Goal: Task Accomplishment & Management: Manage account settings

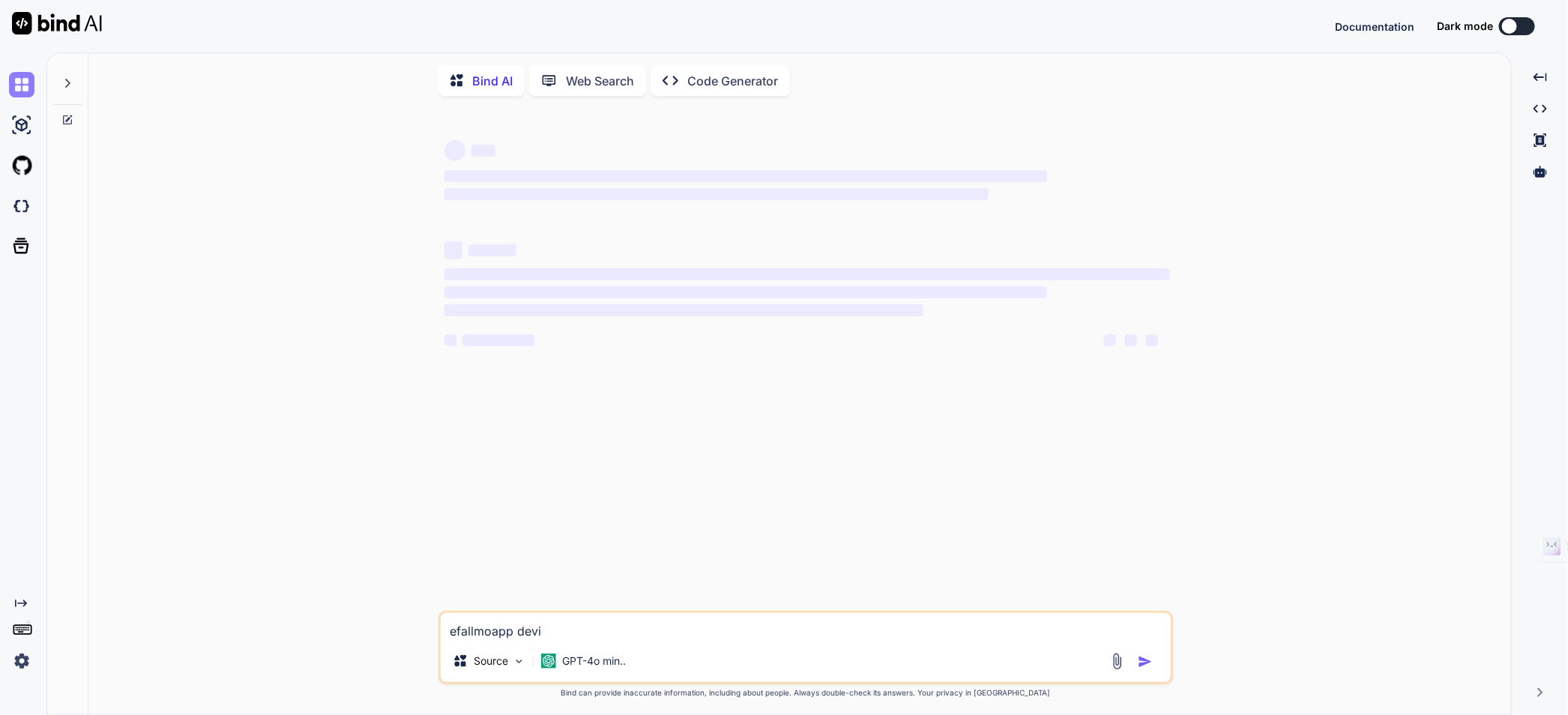
click at [19, 86] on div "Created with Pixso. Bind AI Web Search Created with Pixso. Code Generator ‌ ‌ ‌…" at bounding box center [784, 384] width 1568 height 663
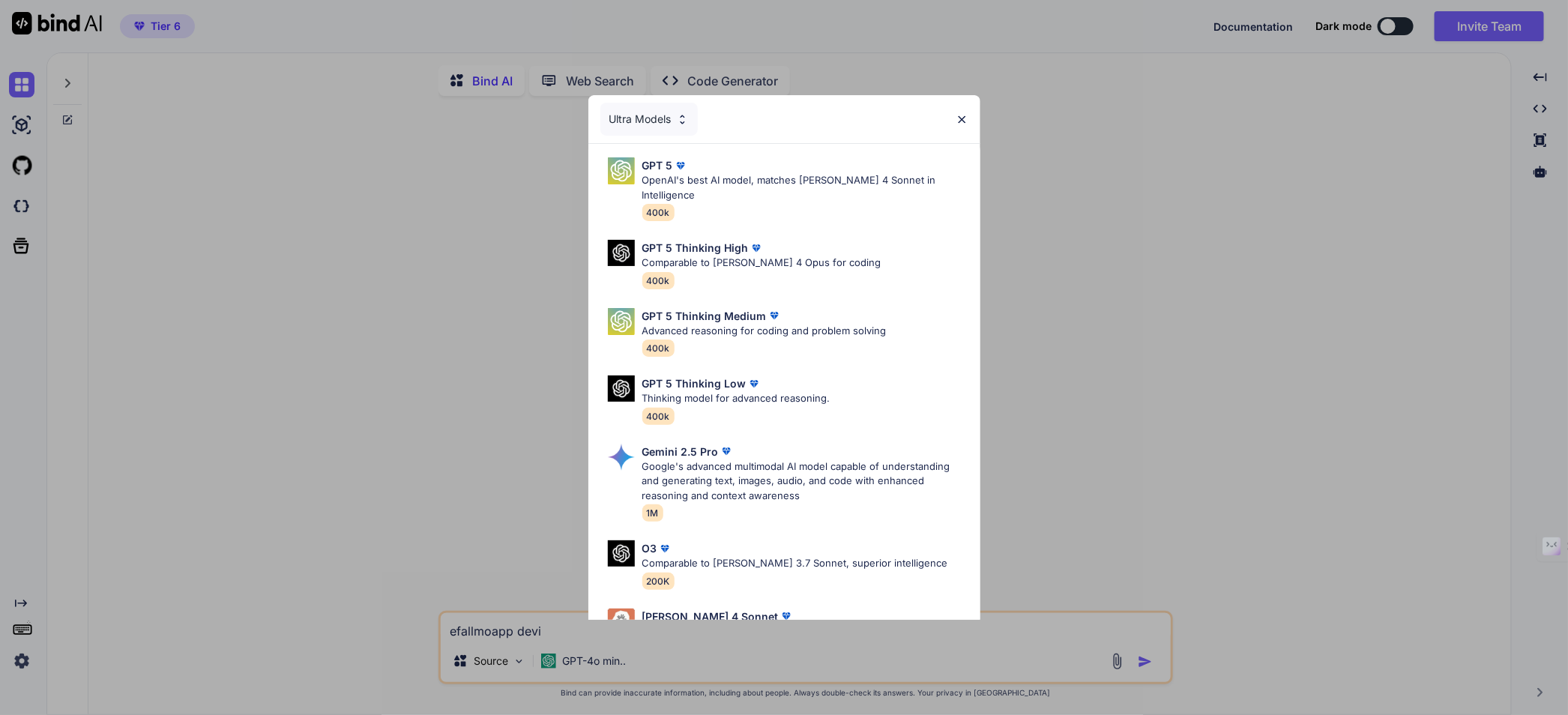
click at [954, 113] on div "Ultra Models" at bounding box center [784, 119] width 392 height 48
click at [956, 116] on img at bounding box center [962, 119] width 13 height 13
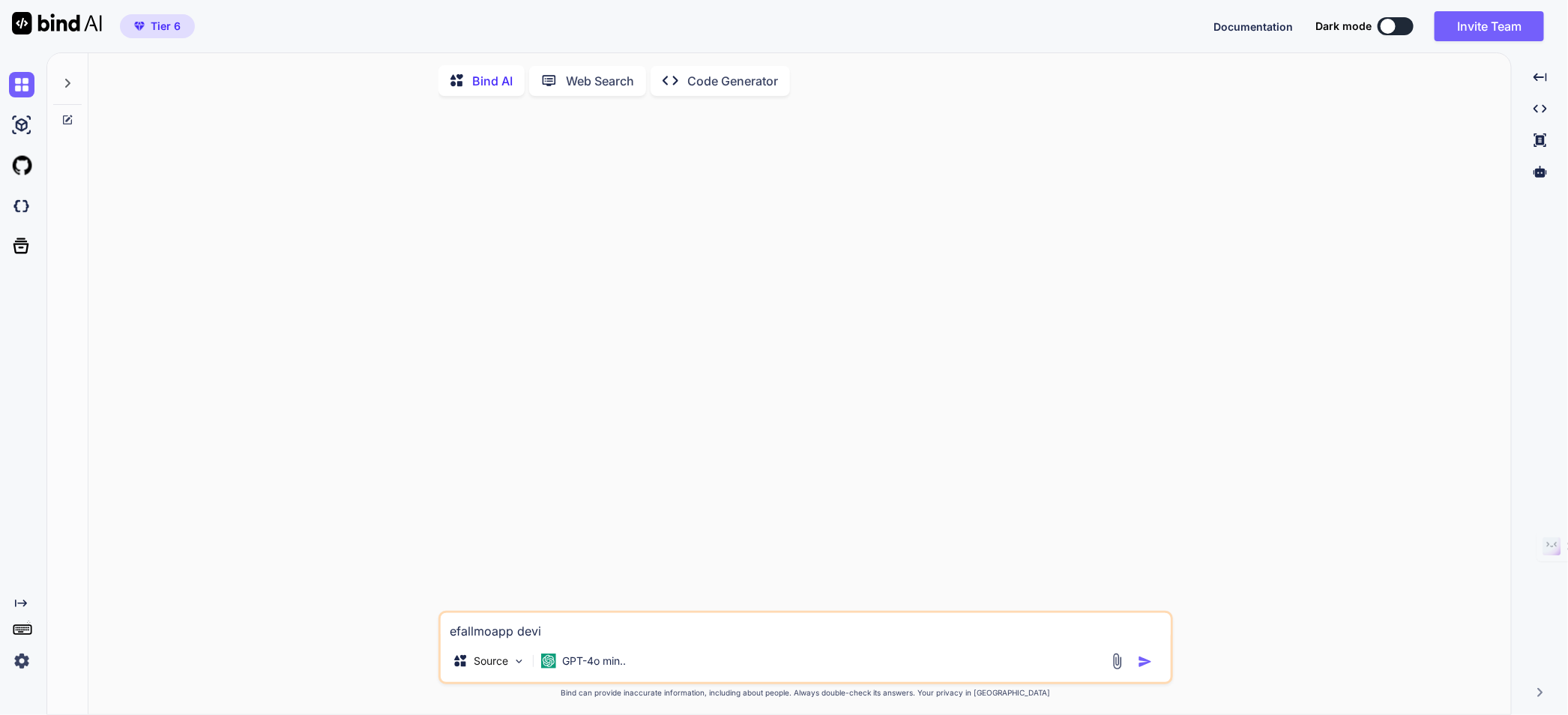
click at [26, 666] on img at bounding box center [22, 661] width 26 height 26
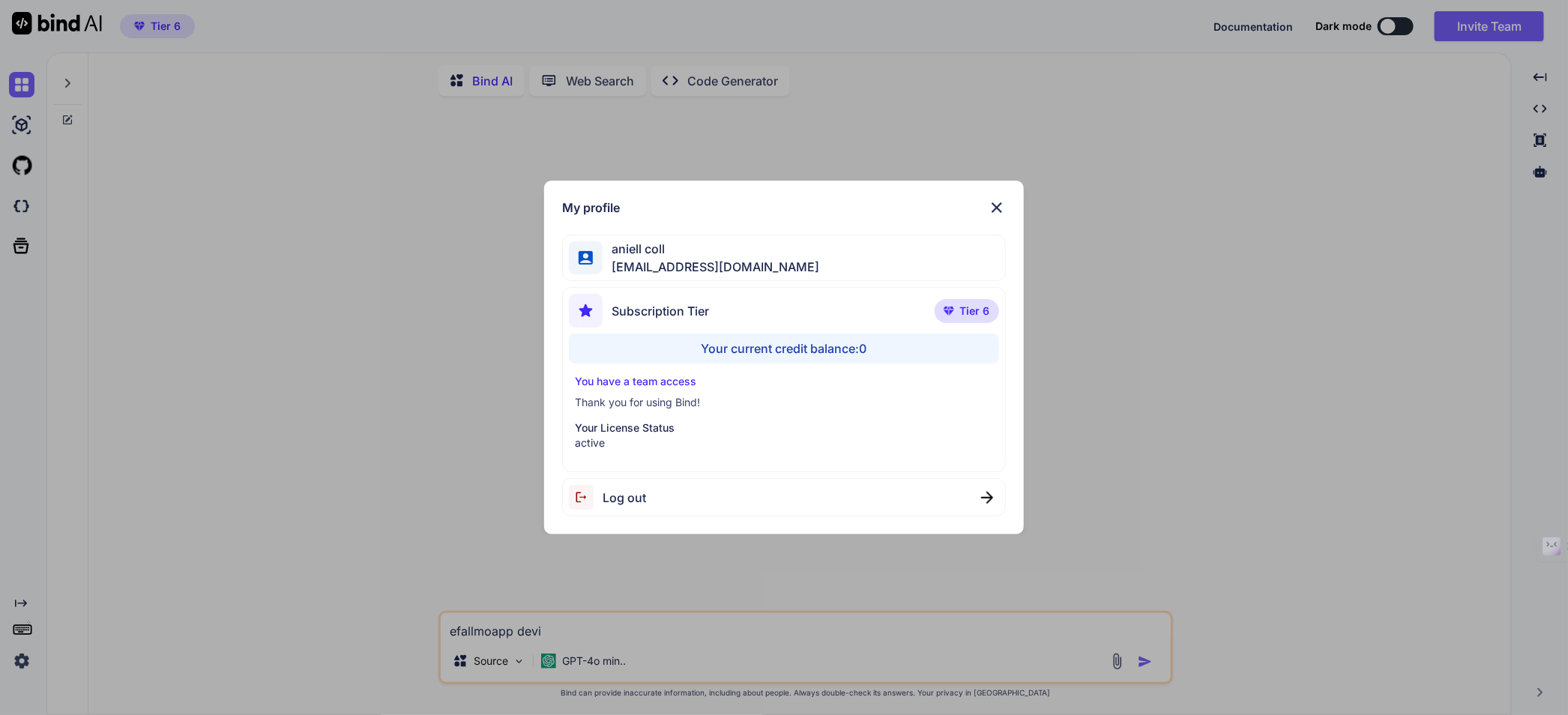
click at [1004, 191] on div "My profile aniell coll collaroaniello@outlook.it Subscription Tier Tier 6 Your …" at bounding box center [783, 358] width 479 height 355
click at [1005, 207] on div "My profile aniell coll collaroaniello@outlook.it Subscription Tier Tier 6 Your …" at bounding box center [783, 358] width 479 height 355
click at [992, 204] on img at bounding box center [996, 208] width 18 height 18
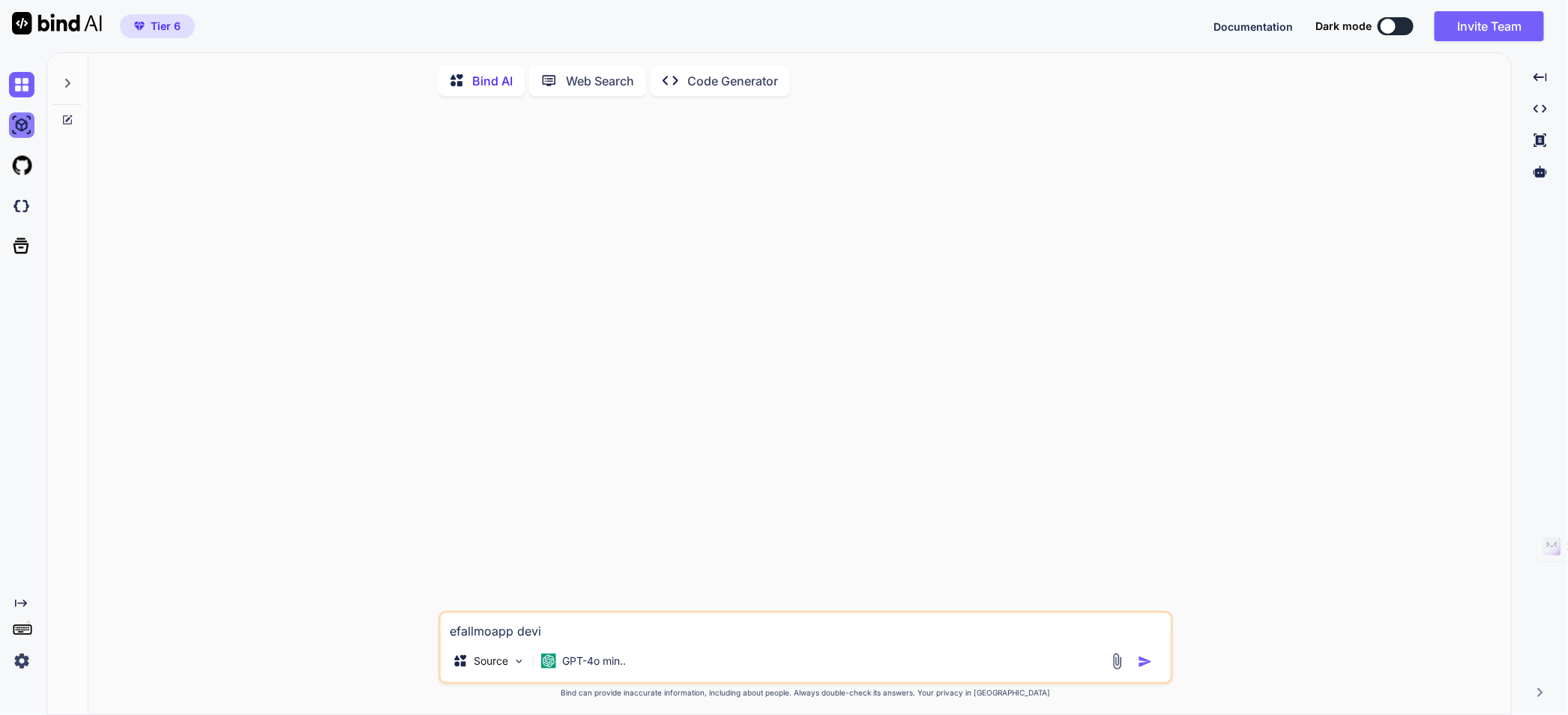
click at [19, 124] on img at bounding box center [22, 125] width 26 height 26
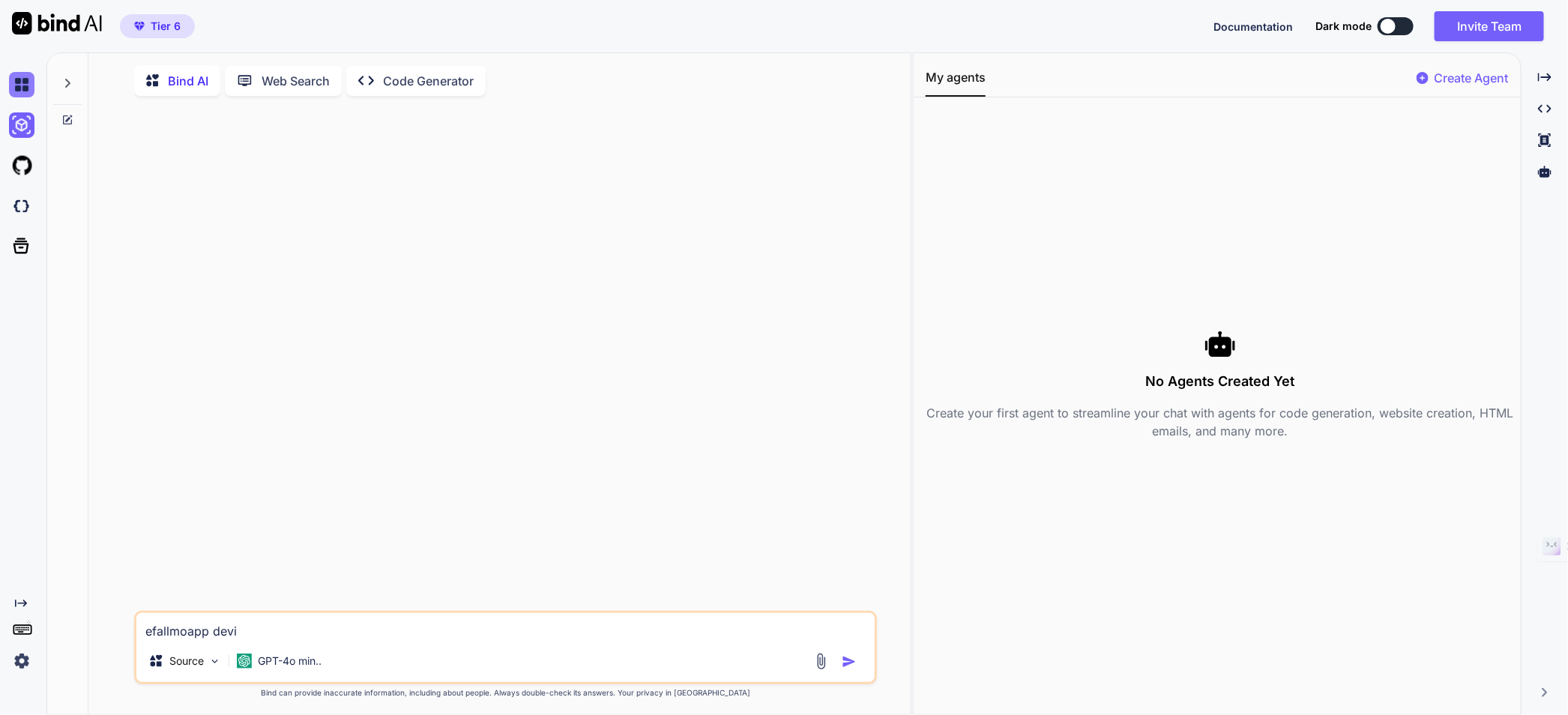
click at [23, 84] on img at bounding box center [22, 84] width 26 height 26
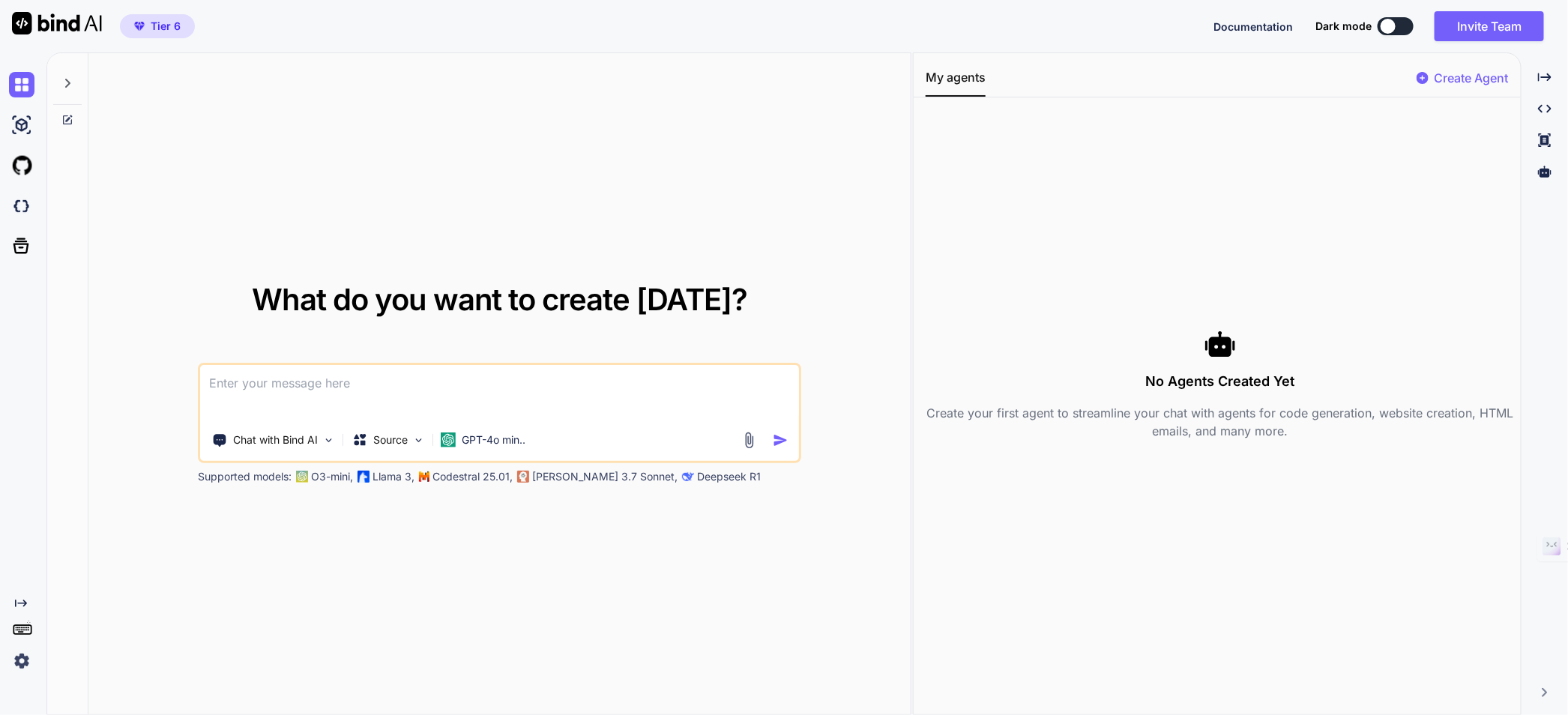
click at [71, 82] on icon at bounding box center [67, 83] width 12 height 12
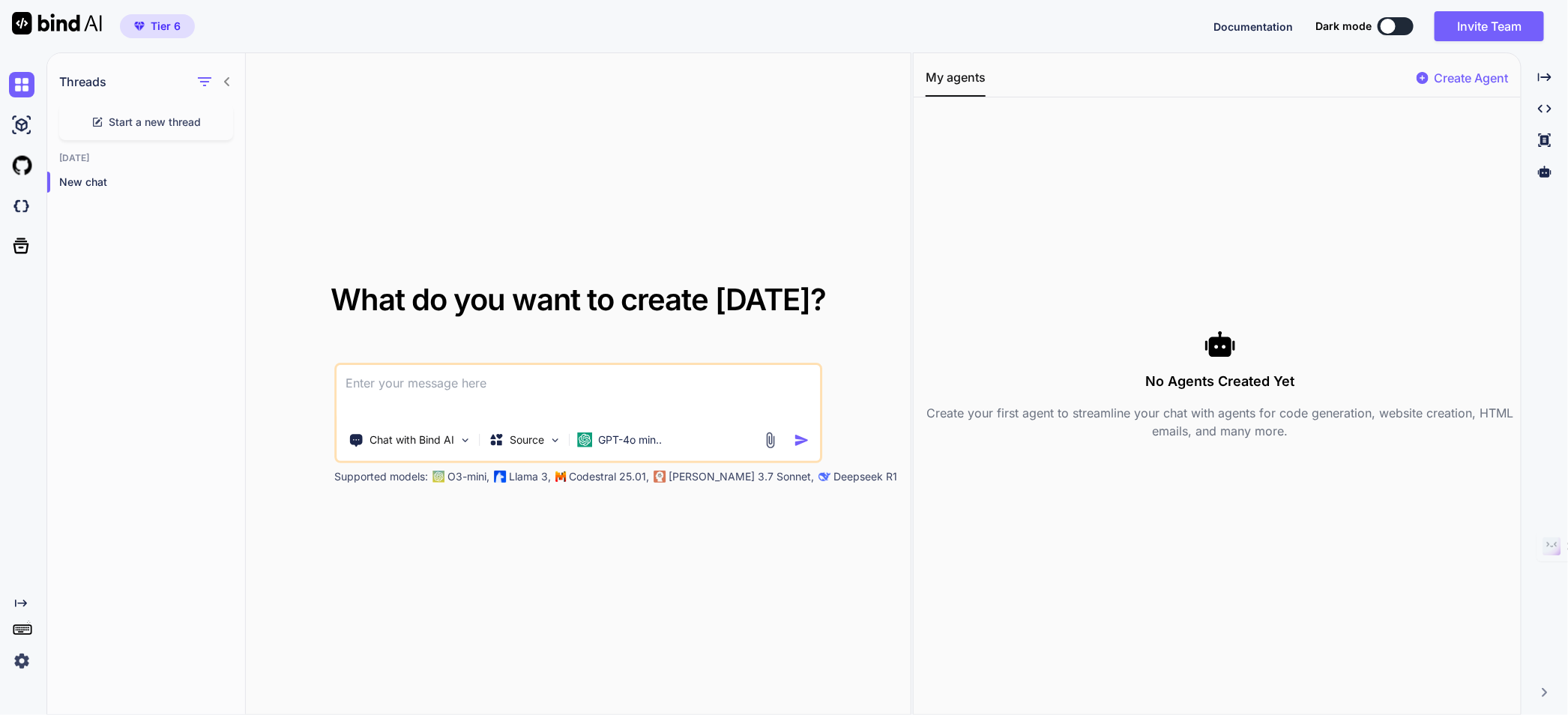
click at [24, 655] on img at bounding box center [22, 661] width 26 height 26
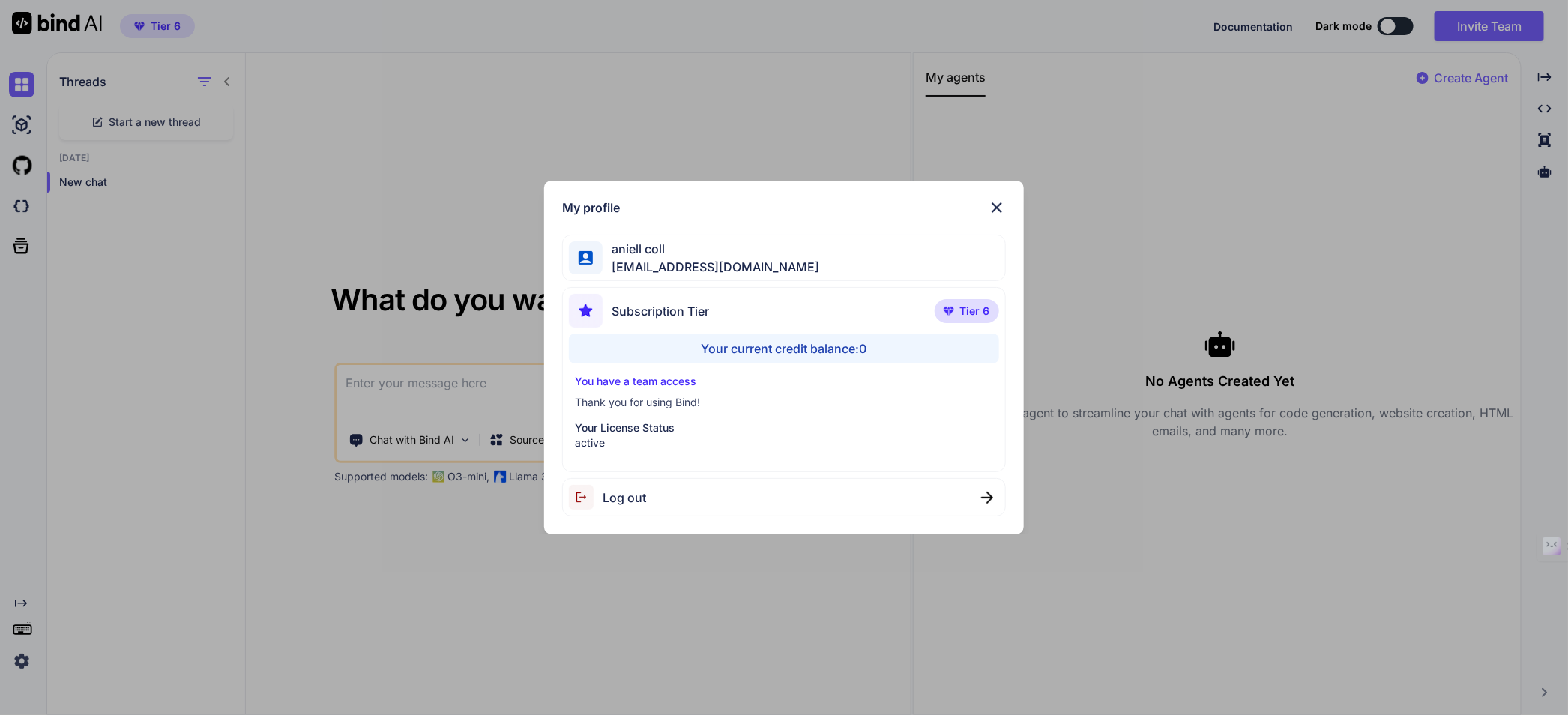
click at [669, 492] on div "Log out" at bounding box center [783, 498] width 443 height 39
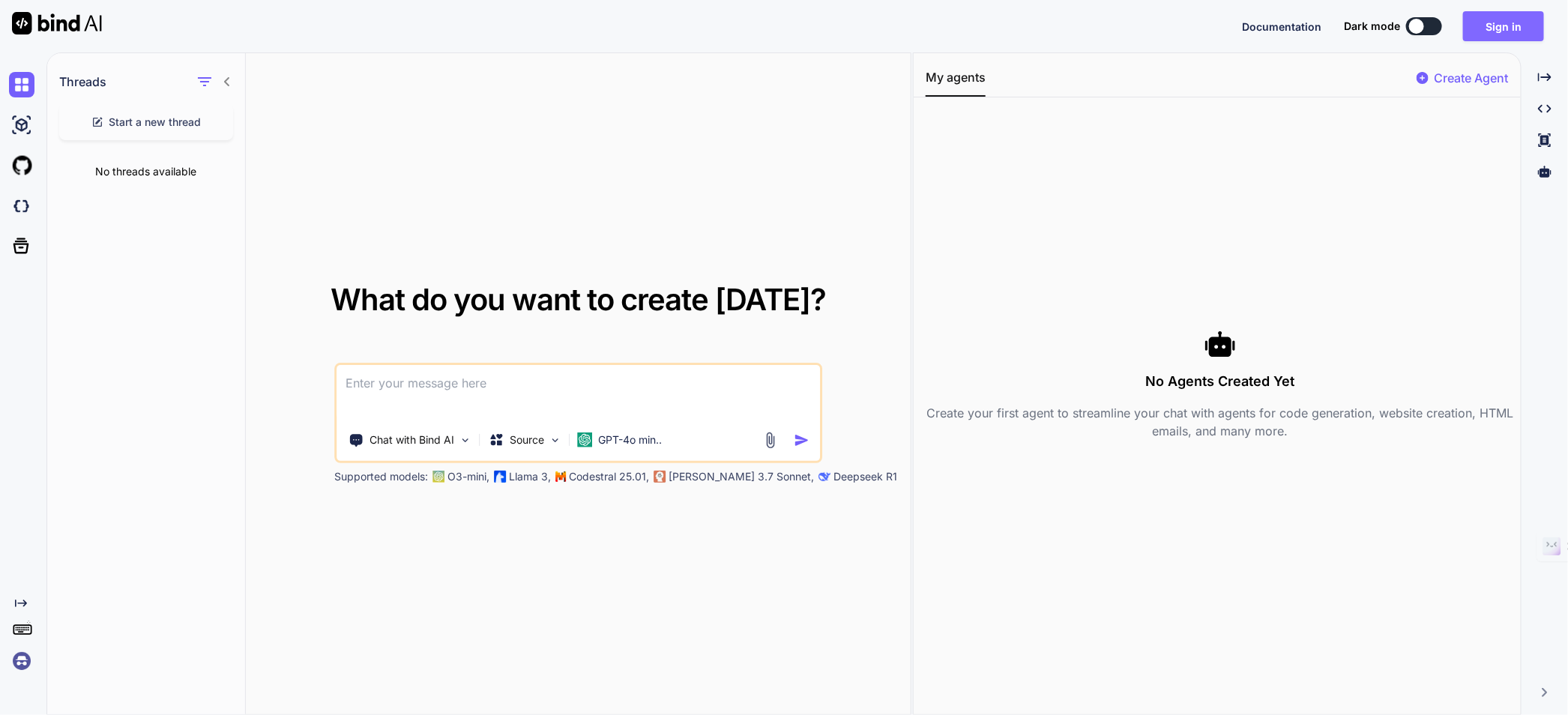
click at [1510, 31] on button "Sign in" at bounding box center [1503, 26] width 81 height 30
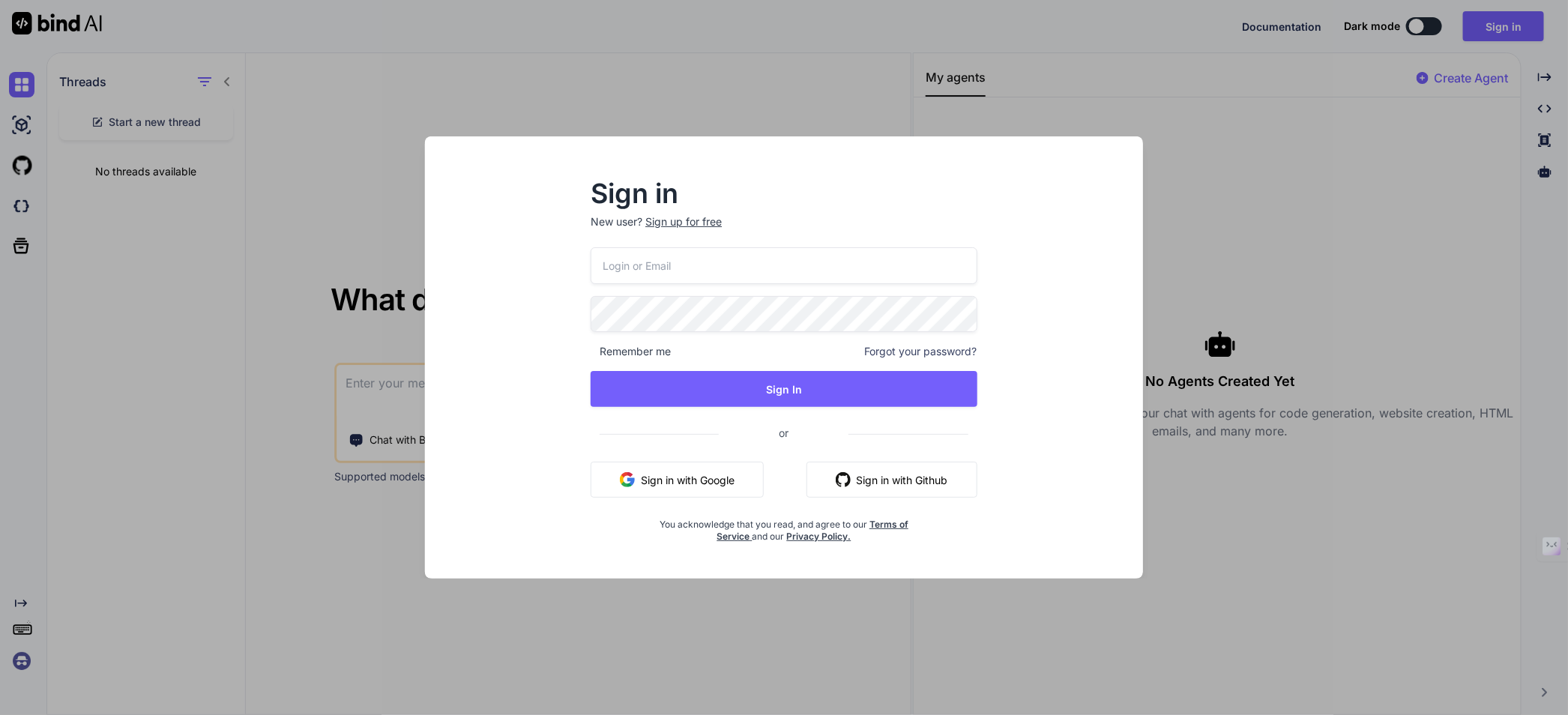
type textarea "x"
click at [727, 277] on input "email" at bounding box center [784, 265] width 385 height 37
click at [0, 715] on nordpass-portal at bounding box center [0, 715] width 0 height 0
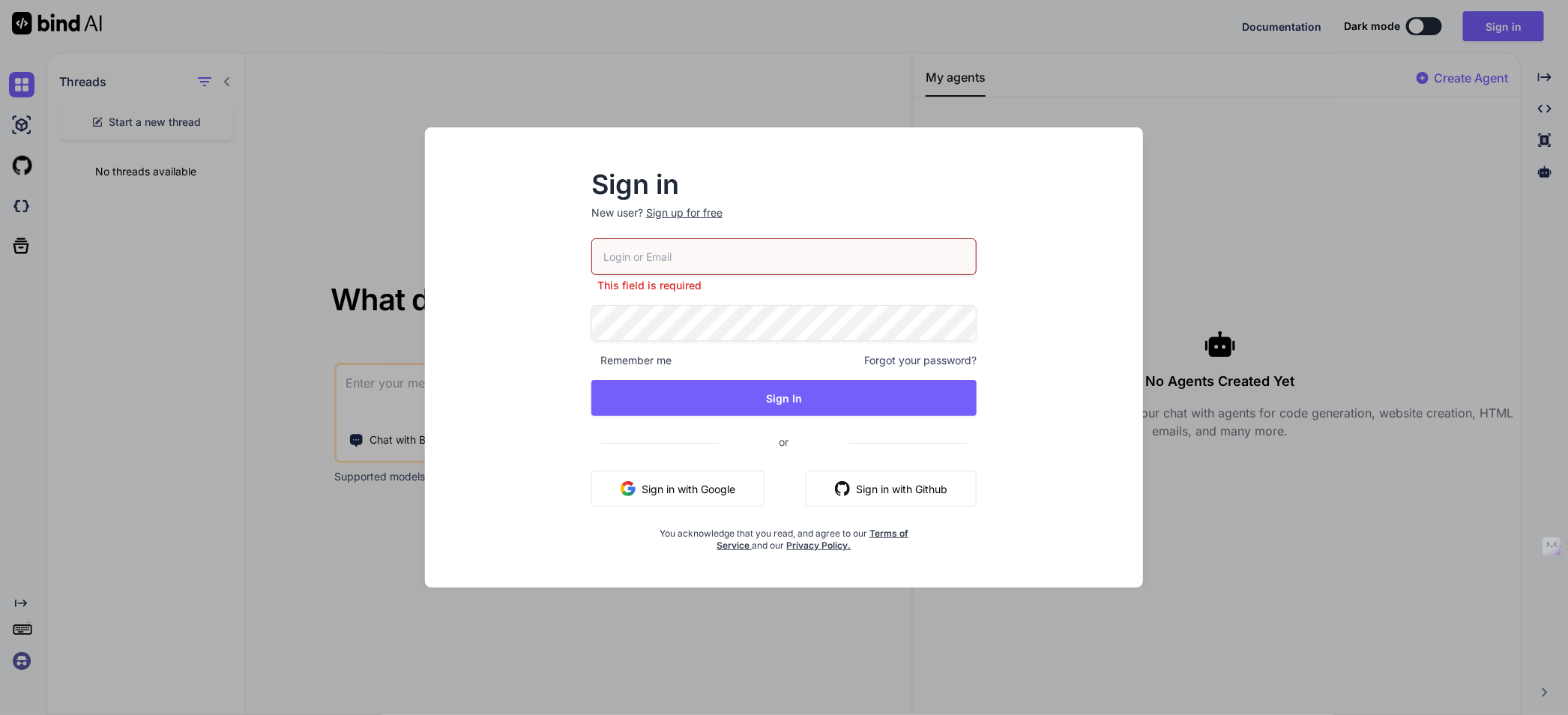
click at [0, 715] on nordpass-portal at bounding box center [0, 715] width 0 height 0
type input "collaroaniello@outlook.it"
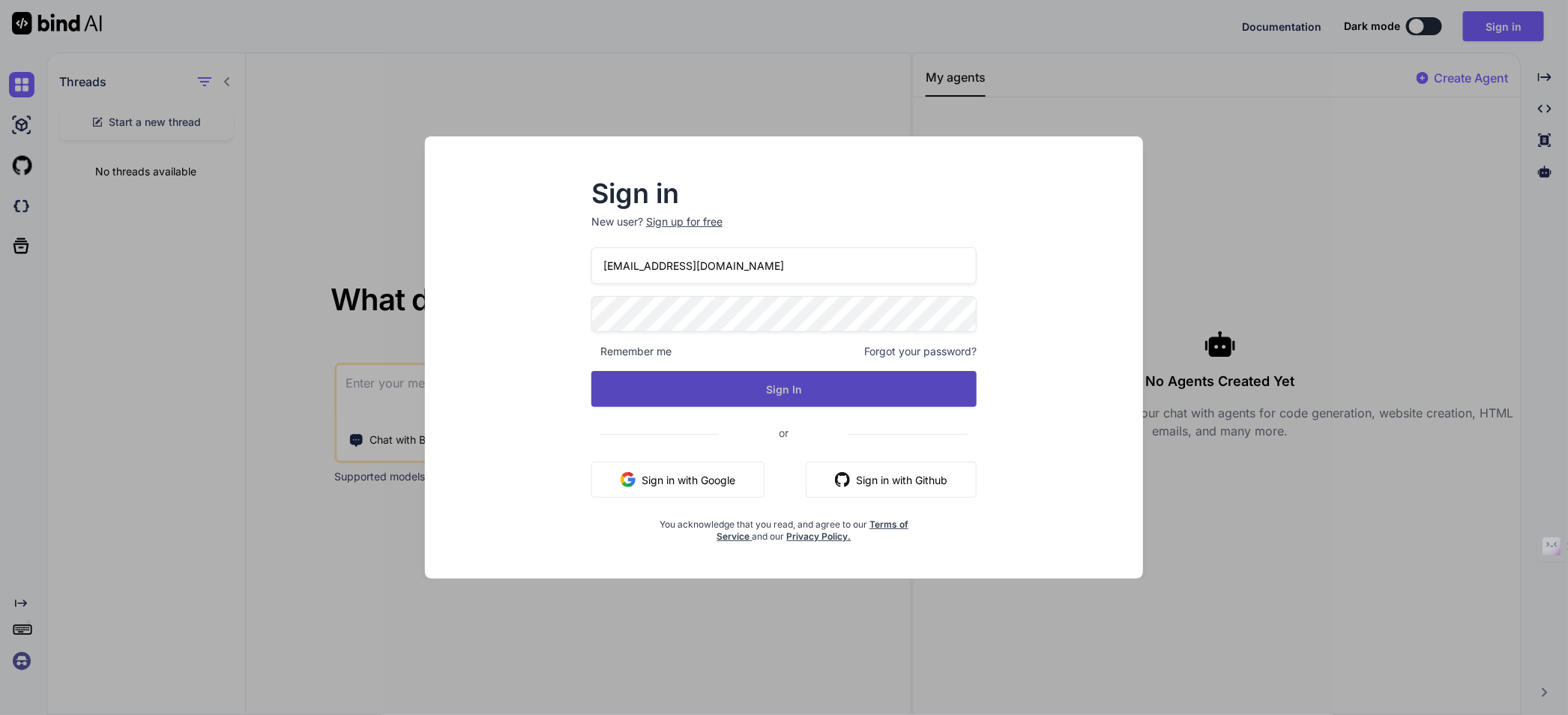
click at [786, 382] on button "Sign In" at bounding box center [784, 389] width 385 height 36
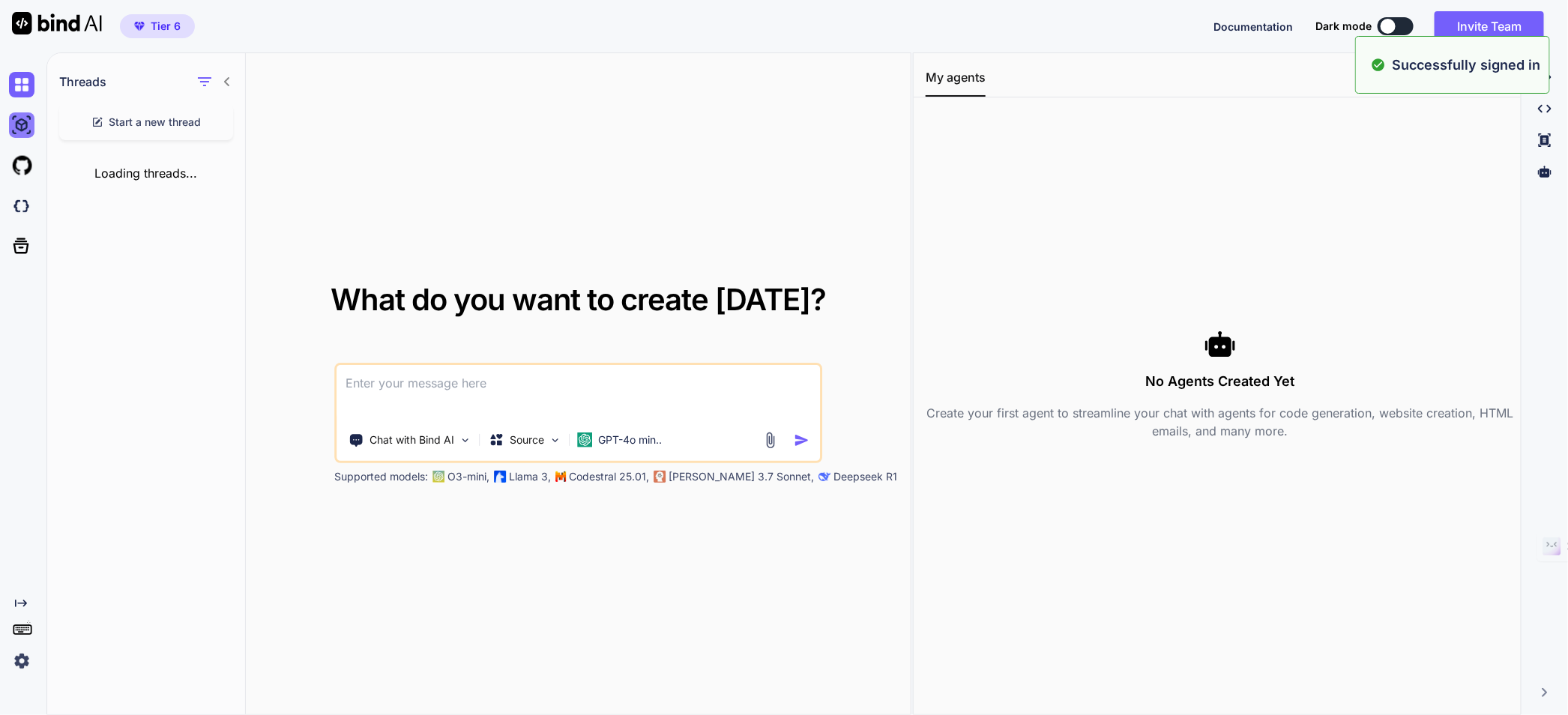
click at [29, 135] on img at bounding box center [22, 125] width 26 height 26
click at [14, 78] on img at bounding box center [22, 84] width 26 height 26
click at [22, 131] on img at bounding box center [22, 125] width 26 height 26
click at [12, 93] on img at bounding box center [22, 84] width 26 height 26
click at [23, 134] on img at bounding box center [22, 125] width 26 height 26
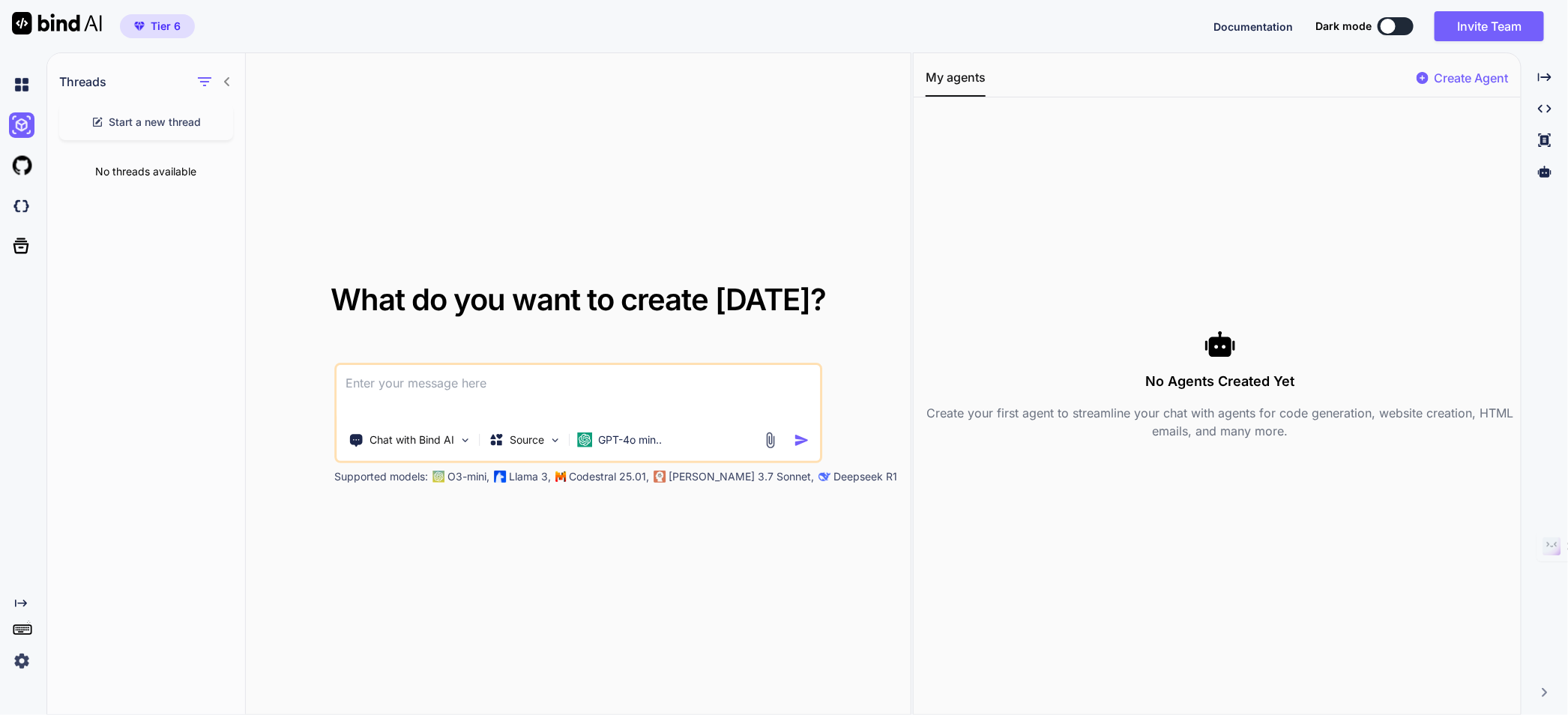
click at [18, 179] on div at bounding box center [25, 165] width 32 height 41
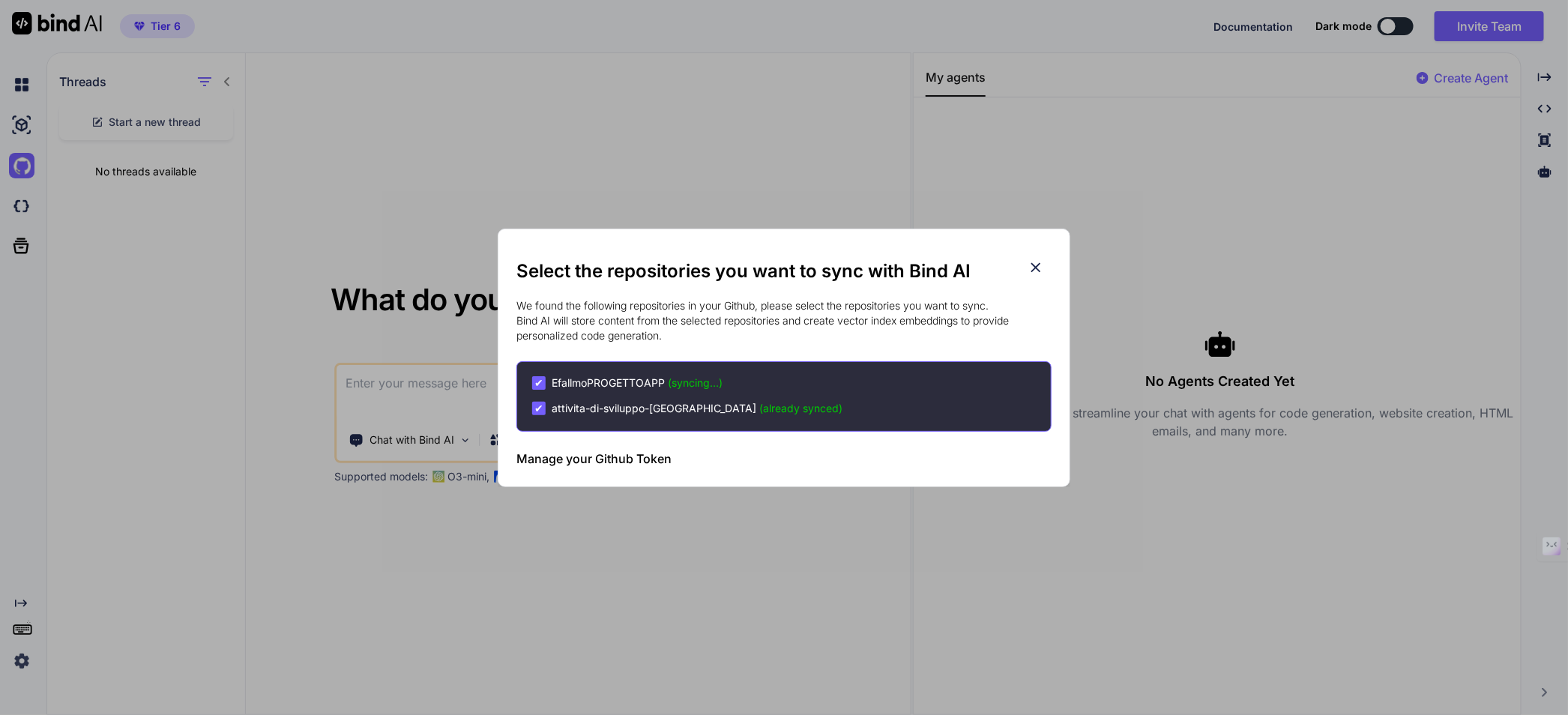
click at [1045, 267] on h2 "Select the repositories you want to sync with Bind AI" at bounding box center [783, 271] width 535 height 24
click at [1045, 258] on div "Select the repositories you want to sync with Bind AI We found the following re…" at bounding box center [783, 358] width 535 height 257
click at [1036, 269] on icon at bounding box center [1035, 267] width 17 height 17
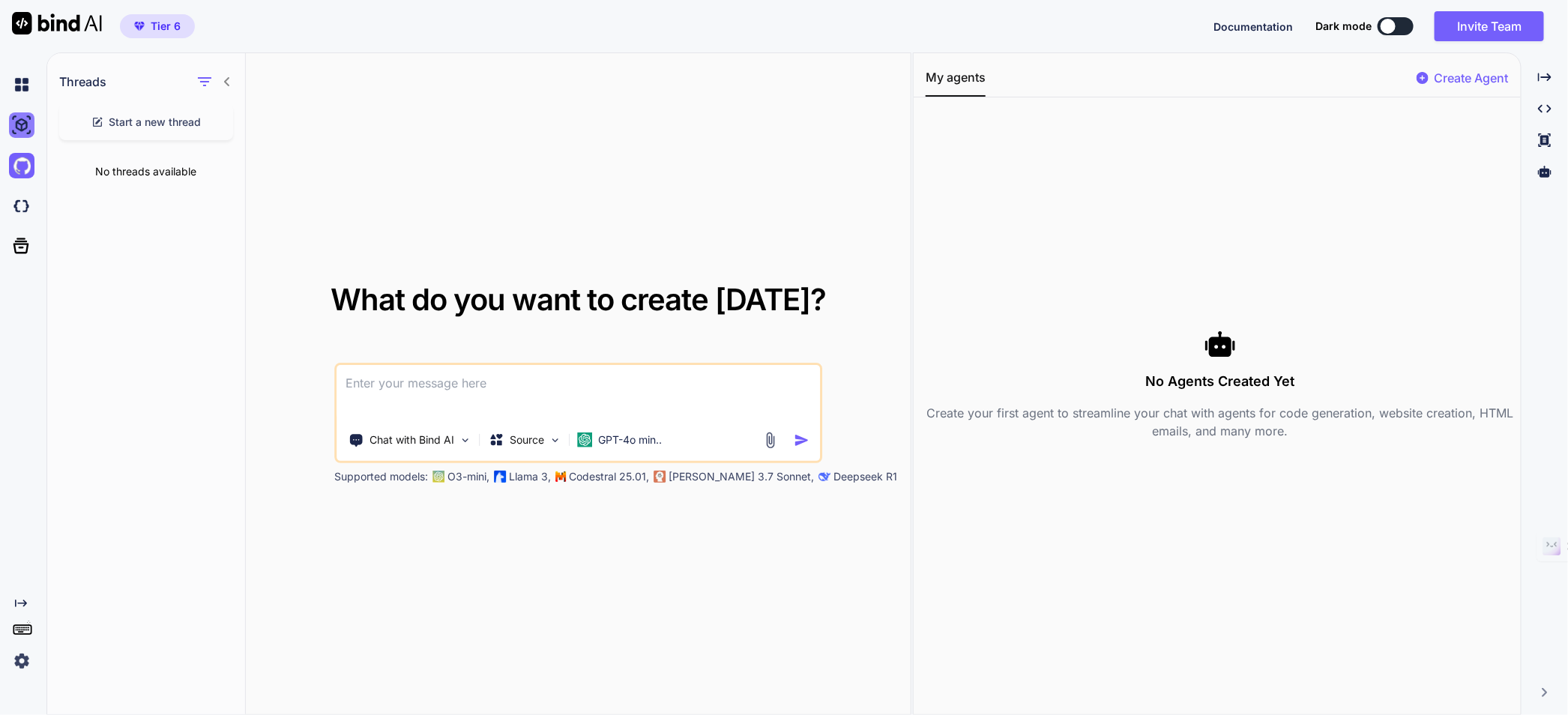
click at [21, 119] on img at bounding box center [22, 125] width 26 height 26
click at [21, 84] on img at bounding box center [22, 84] width 26 height 26
click at [1486, 31] on button "Invite Team" at bounding box center [1489, 26] width 109 height 30
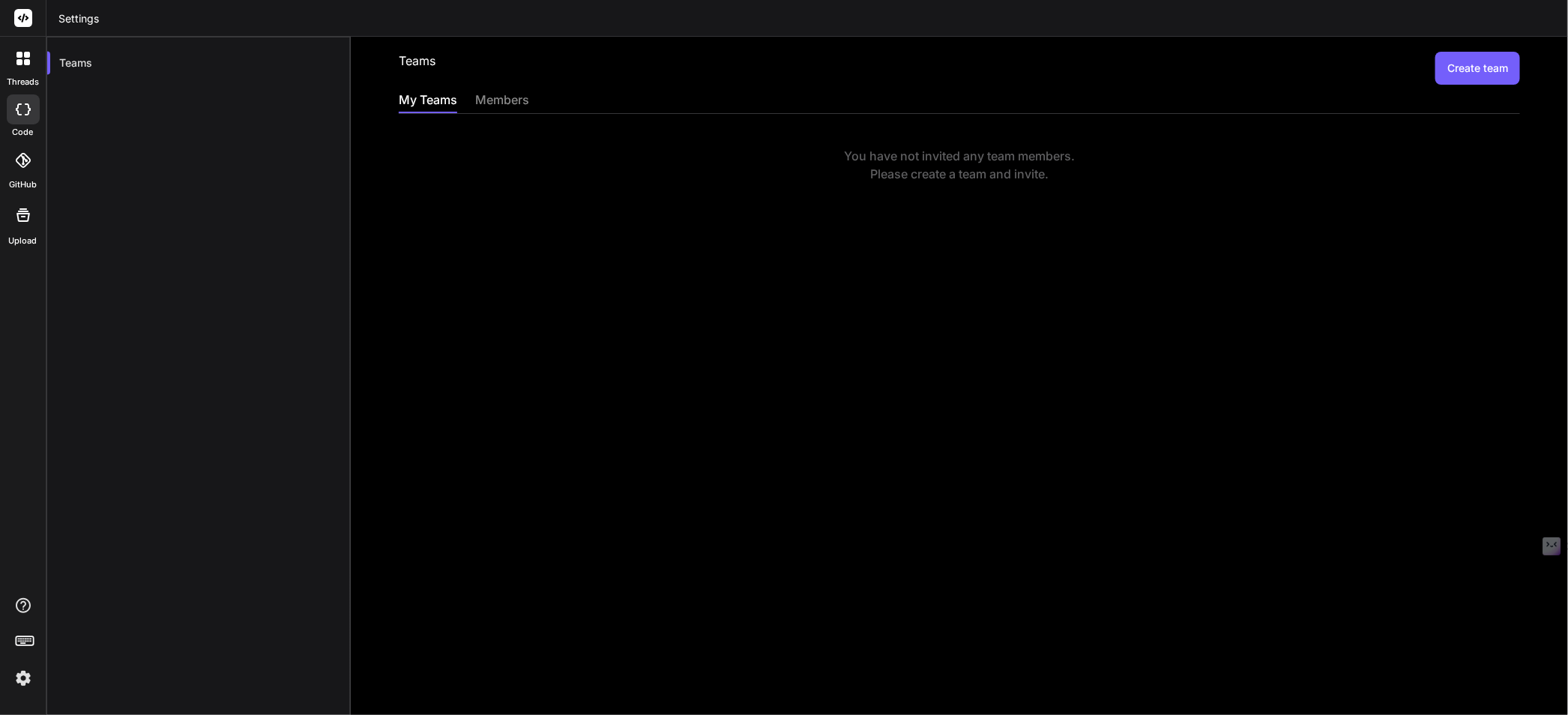
click at [490, 97] on div "members" at bounding box center [502, 100] width 54 height 21
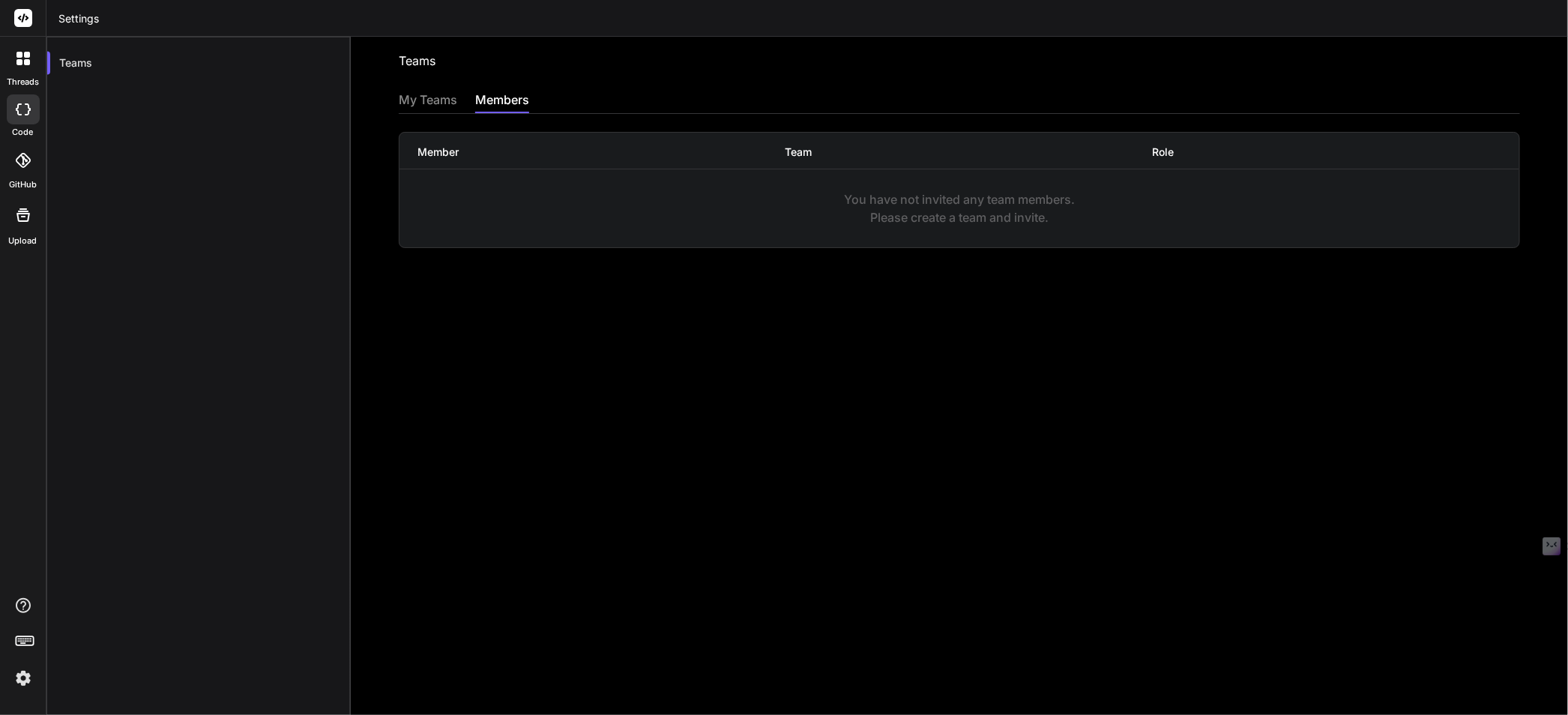
click at [419, 95] on div "My Teams" at bounding box center [428, 100] width 59 height 21
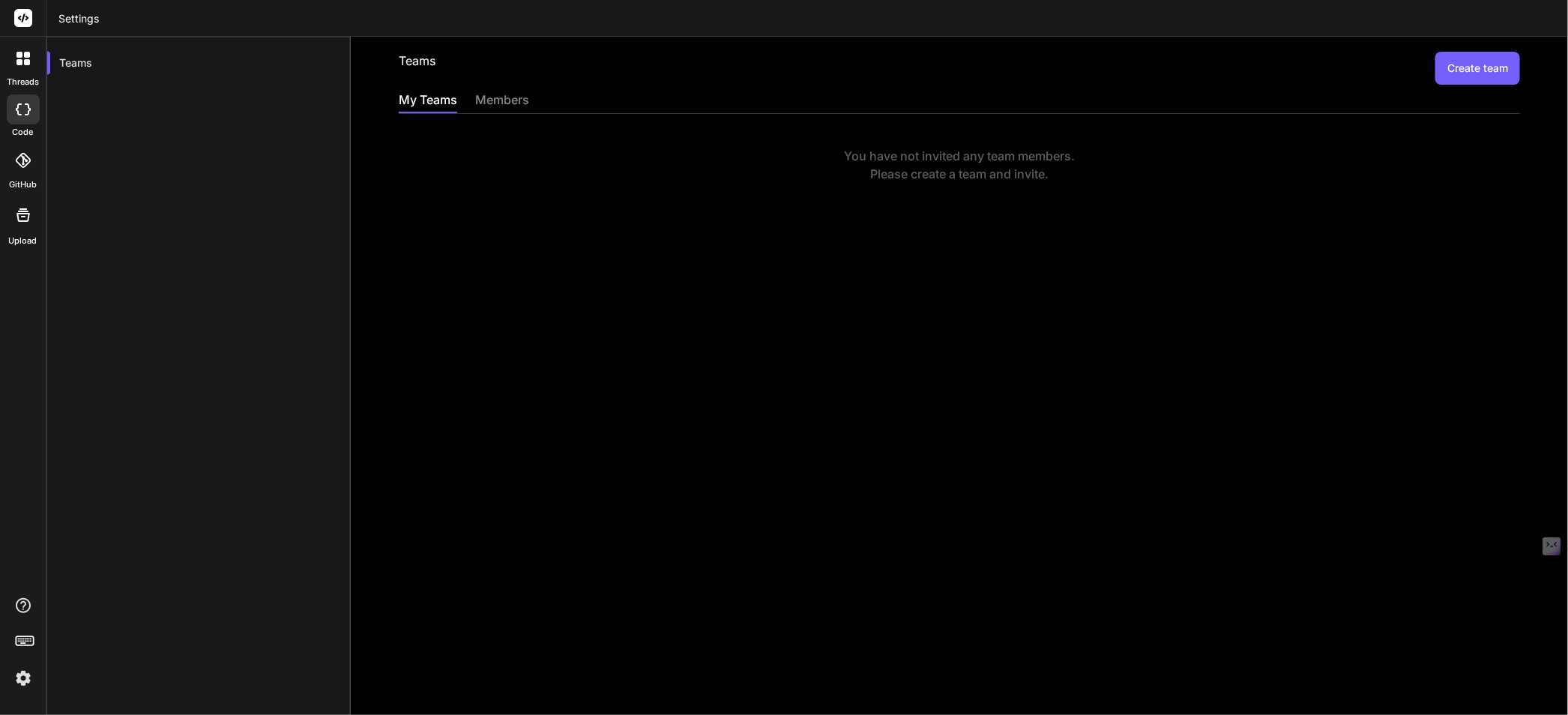
click at [508, 96] on div "members" at bounding box center [502, 100] width 54 height 21
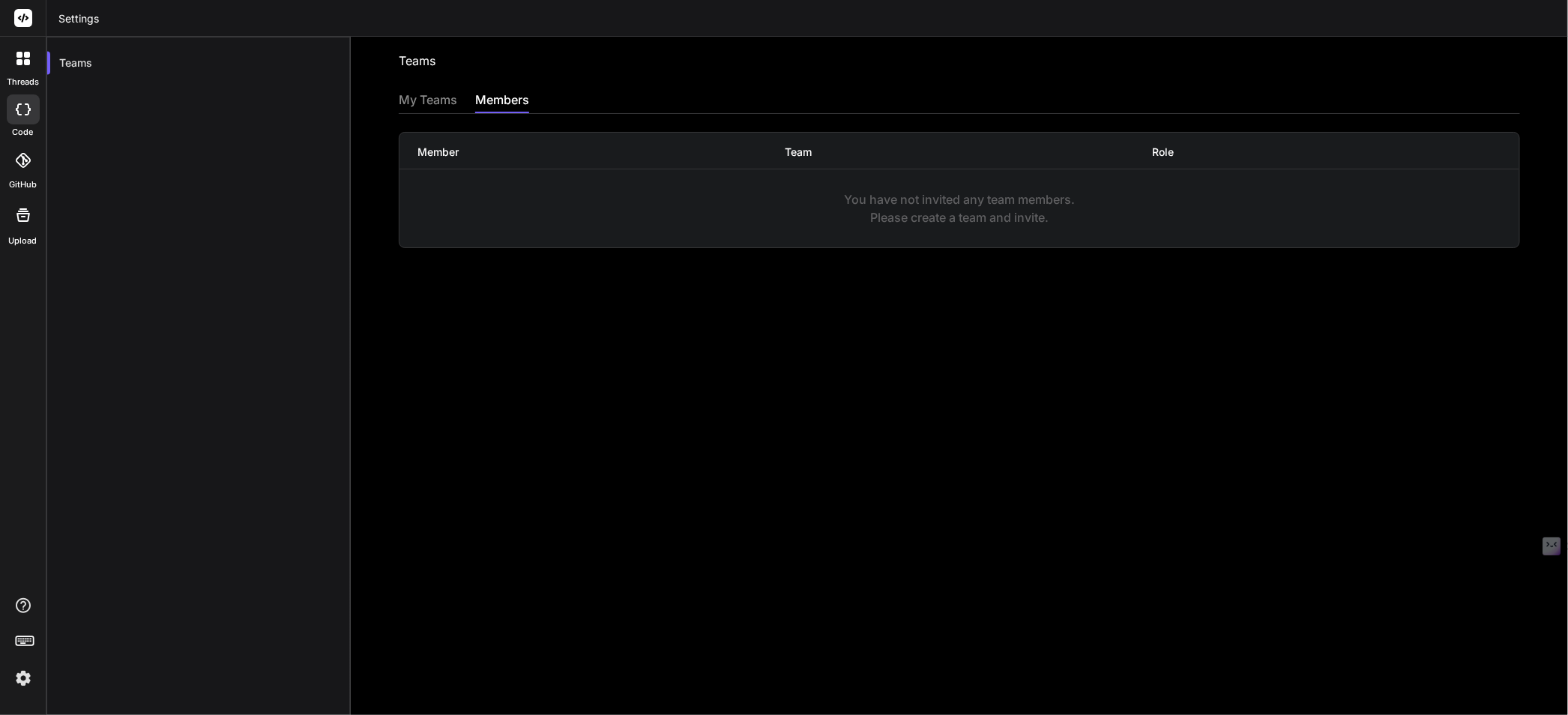
click at [386, 102] on div "Teams Invite into a team My Teams members Member Team Role You have not invited…" at bounding box center [959, 375] width 1217 height 678
click at [412, 101] on div "My Teams" at bounding box center [428, 100] width 59 height 21
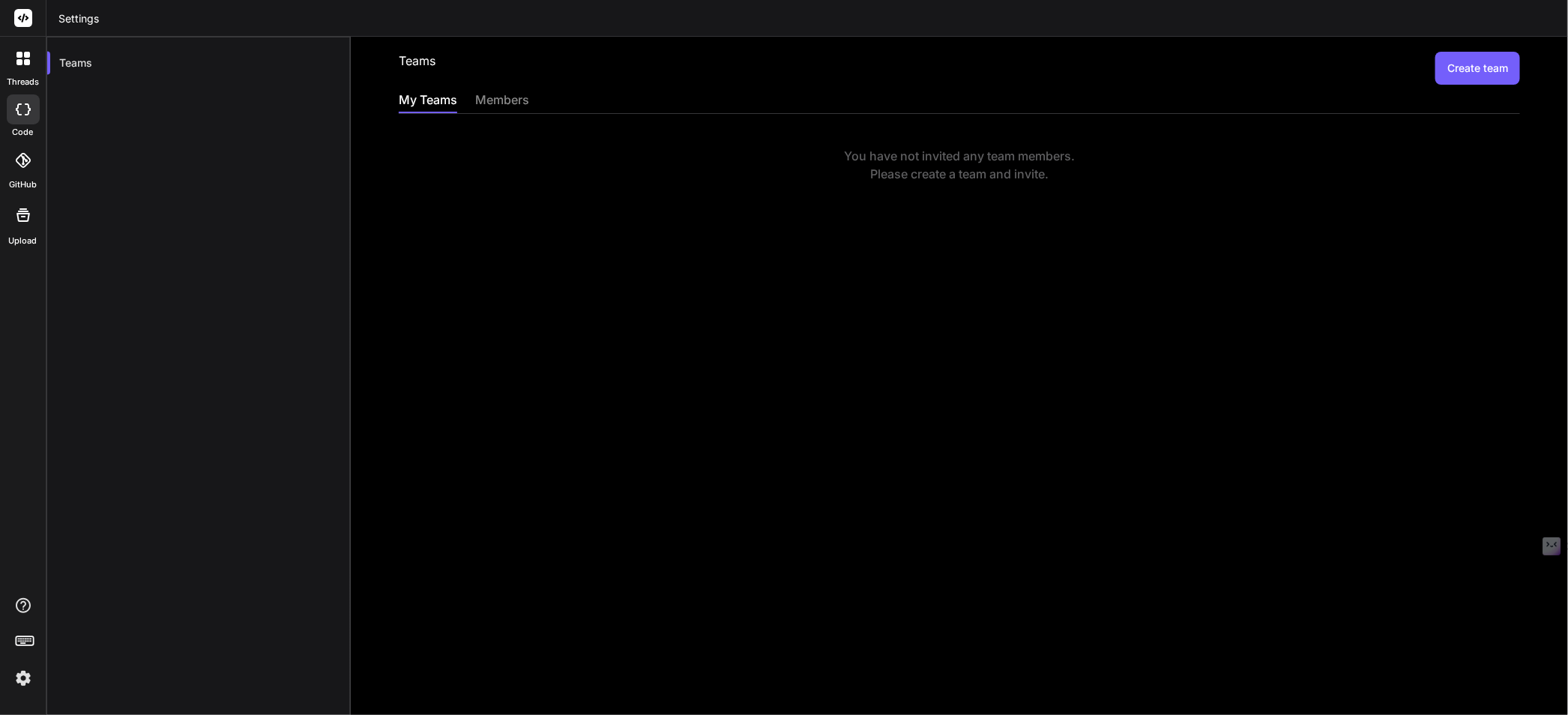
click at [1488, 72] on button "Create team" at bounding box center [1477, 68] width 84 height 33
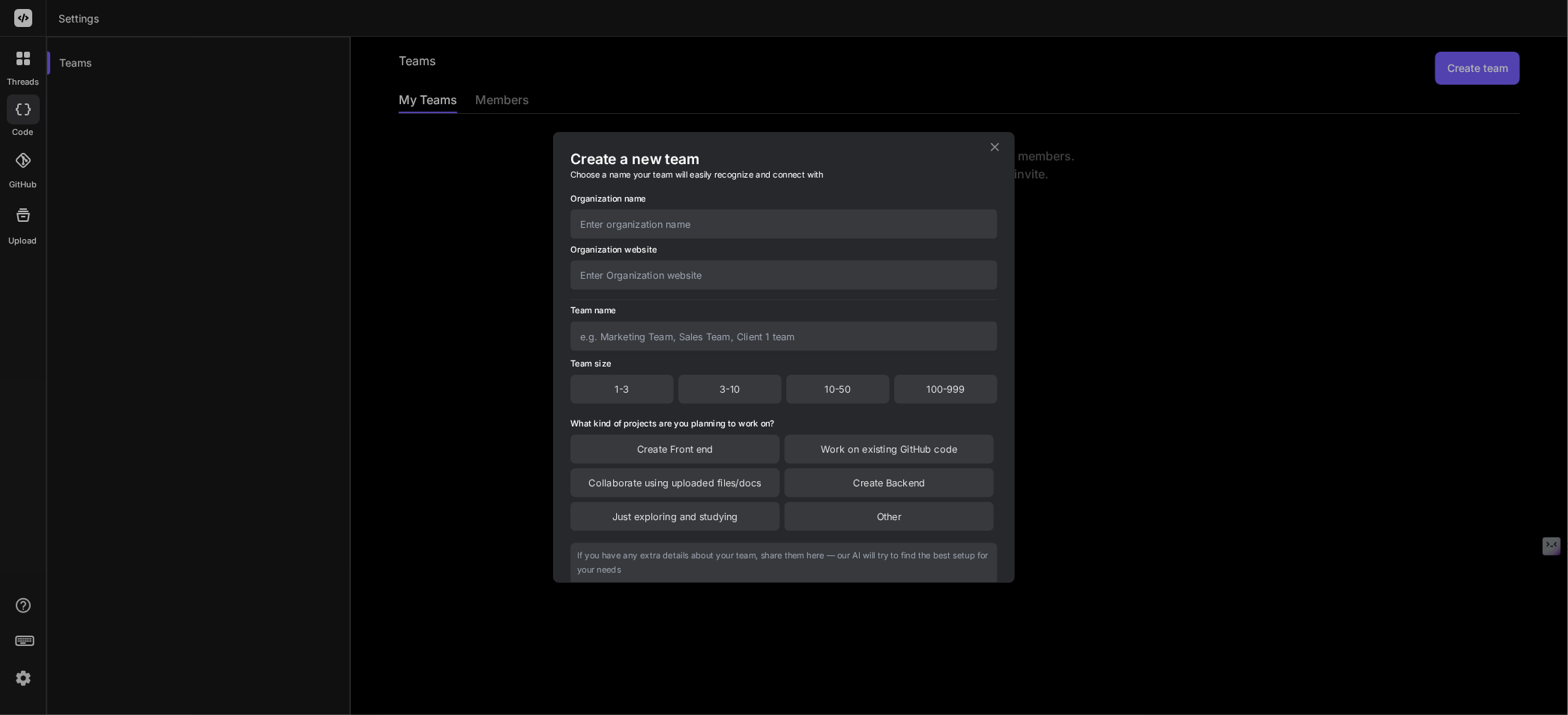
click at [989, 160] on h2 "Create a new team" at bounding box center [784, 159] width 427 height 20
click at [1002, 142] on div "Create a new team Choose a name your team will easily recognize and connect wit…" at bounding box center [784, 358] width 460 height 450
click at [999, 147] on icon at bounding box center [994, 147] width 14 height 14
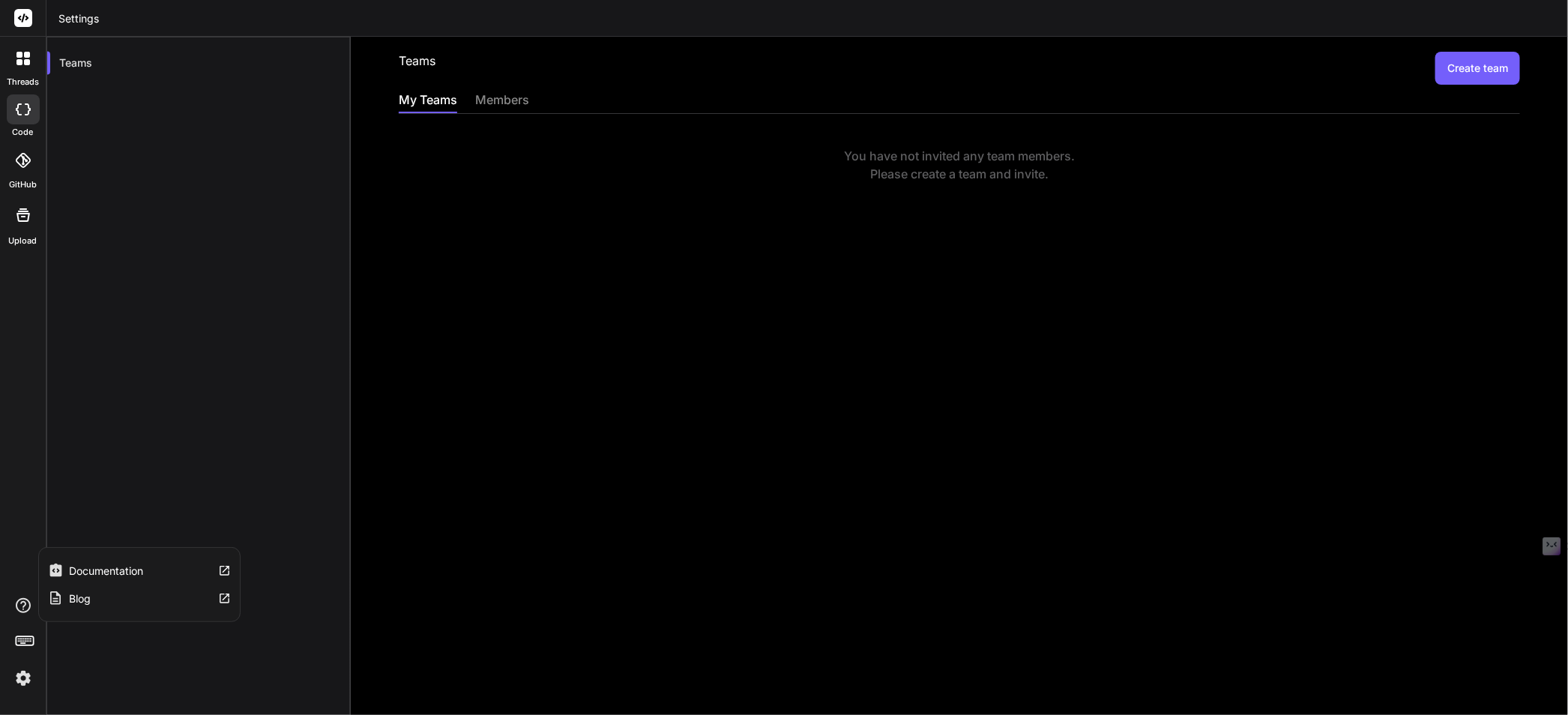
click at [29, 610] on icon at bounding box center [23, 606] width 15 height 15
click at [22, 173] on div at bounding box center [23, 160] width 33 height 33
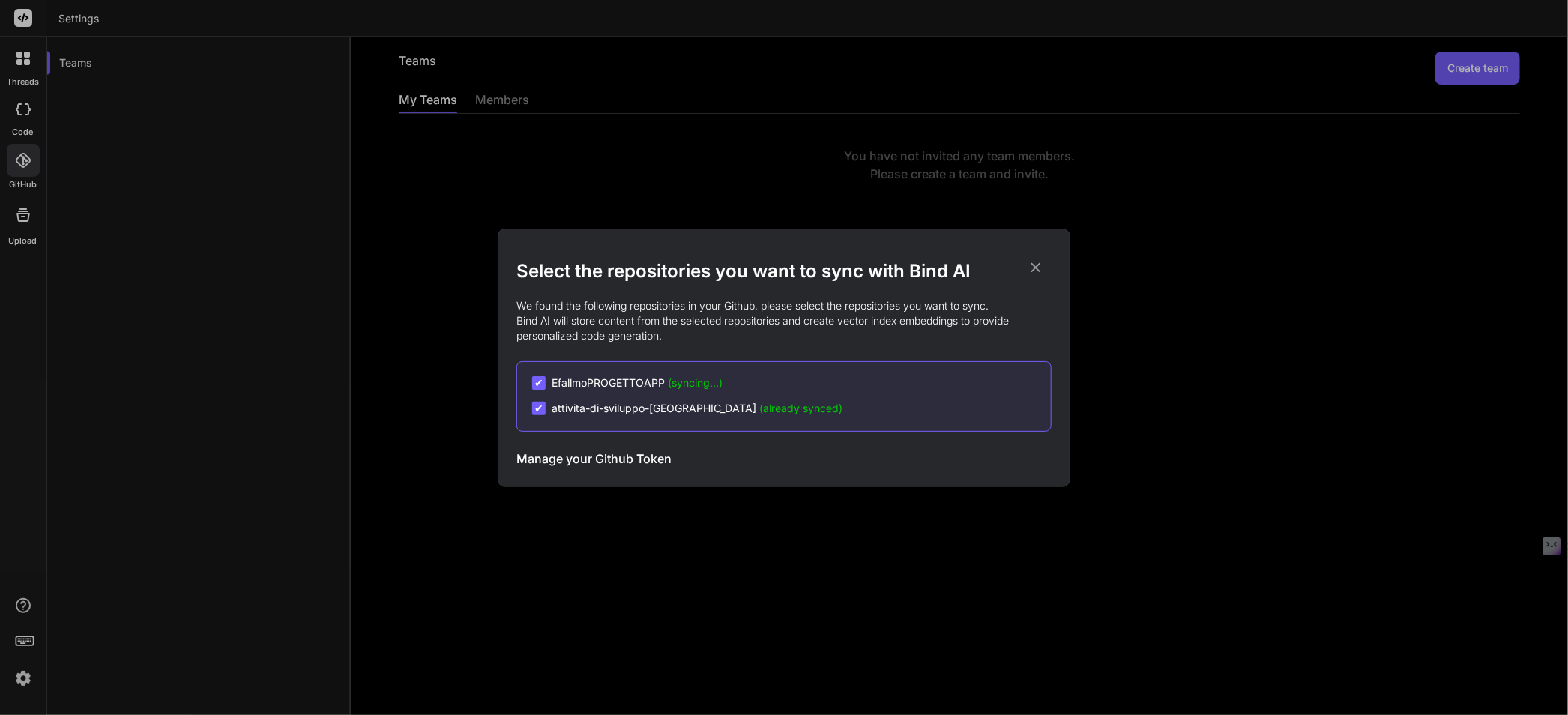
click at [19, 102] on div "Select the repositories you want to sync with Bind AI We found the following re…" at bounding box center [784, 358] width 1568 height 715
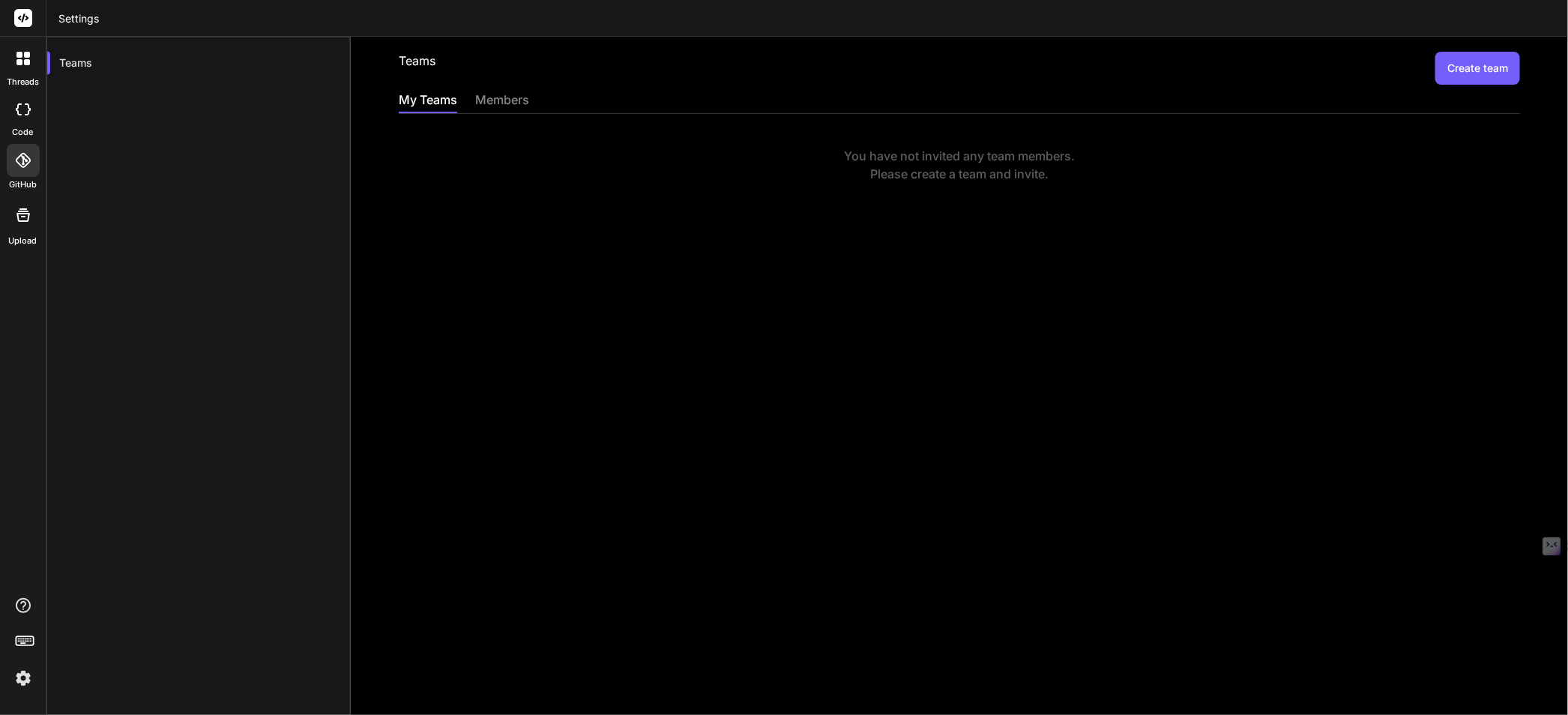
click at [22, 108] on icon at bounding box center [23, 109] width 15 height 12
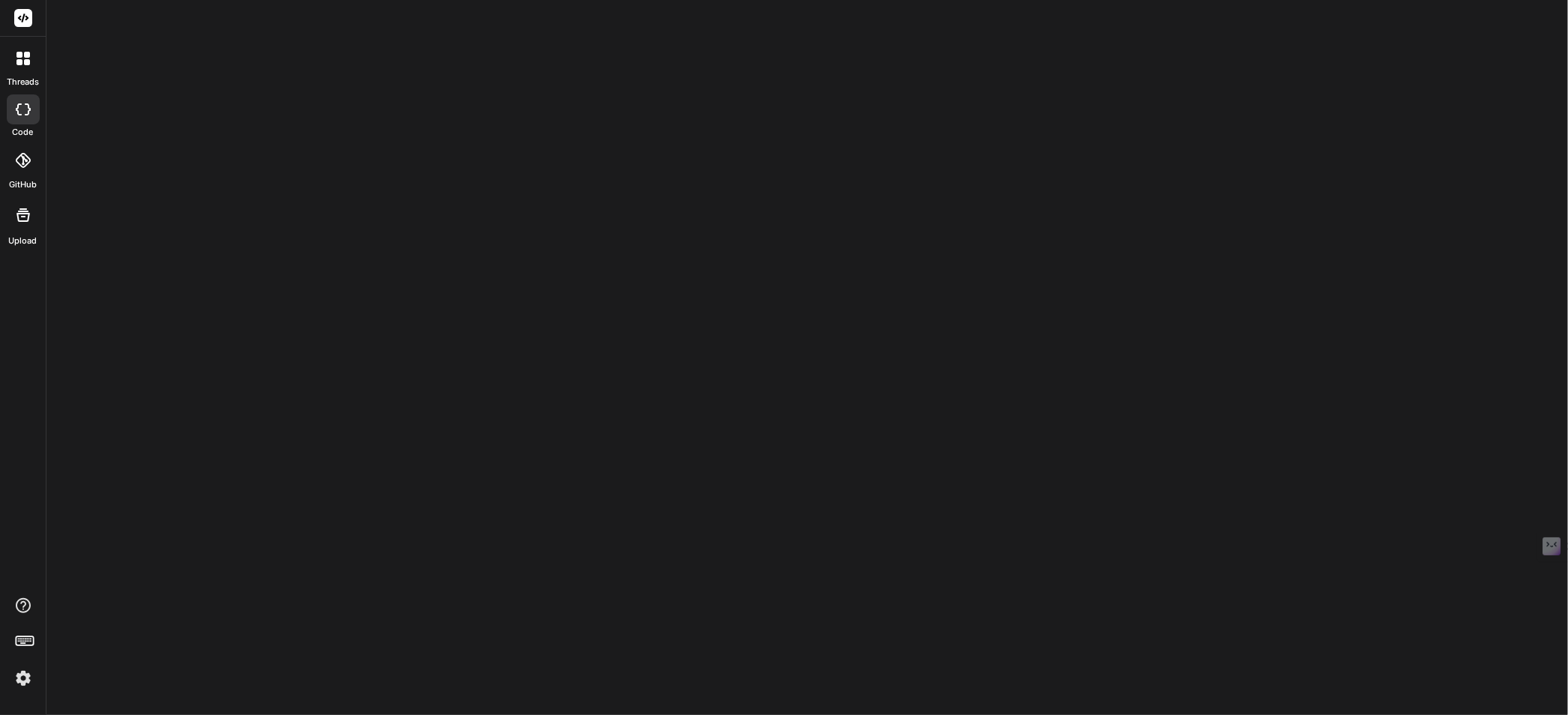
click at [21, 60] on icon at bounding box center [20, 63] width 6 height 6
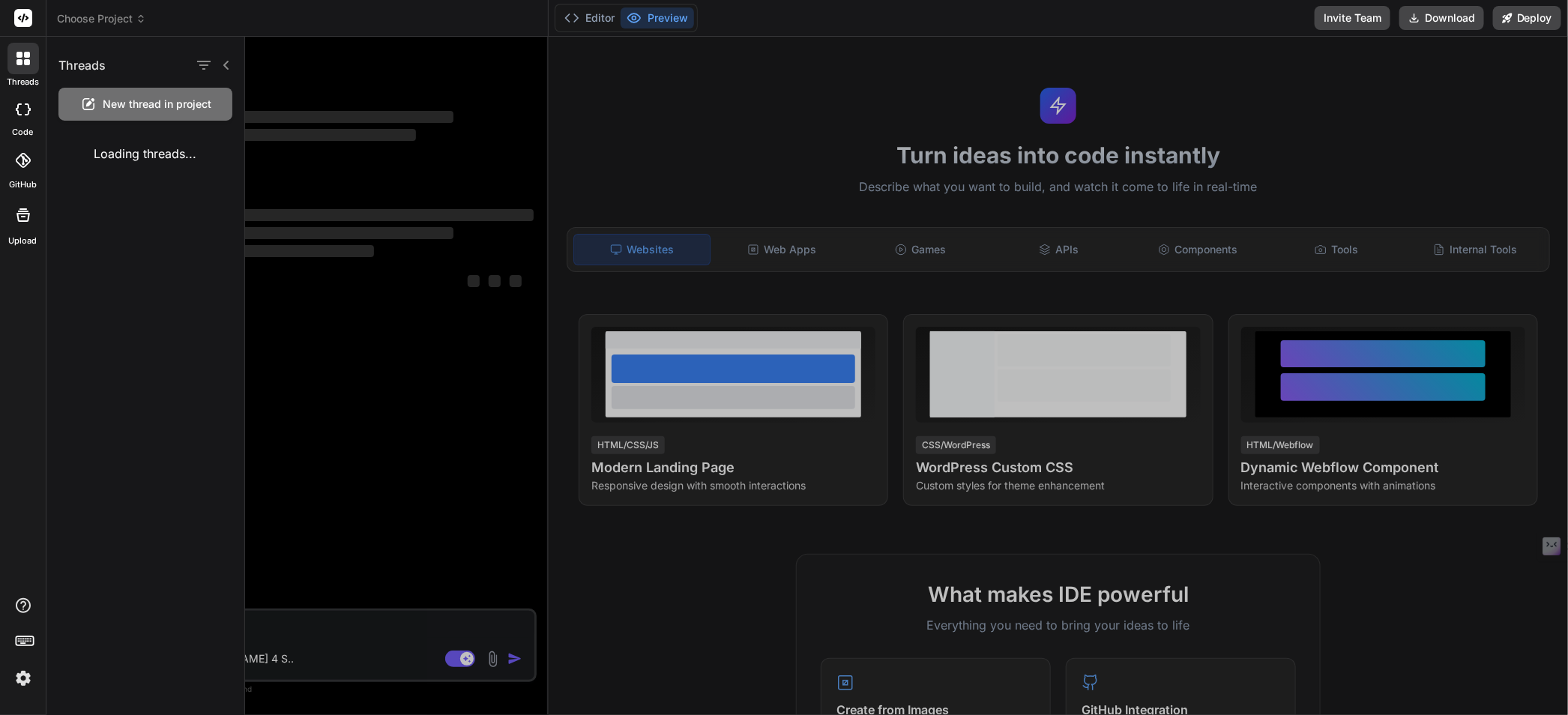
click at [17, 11] on rect at bounding box center [23, 18] width 18 height 18
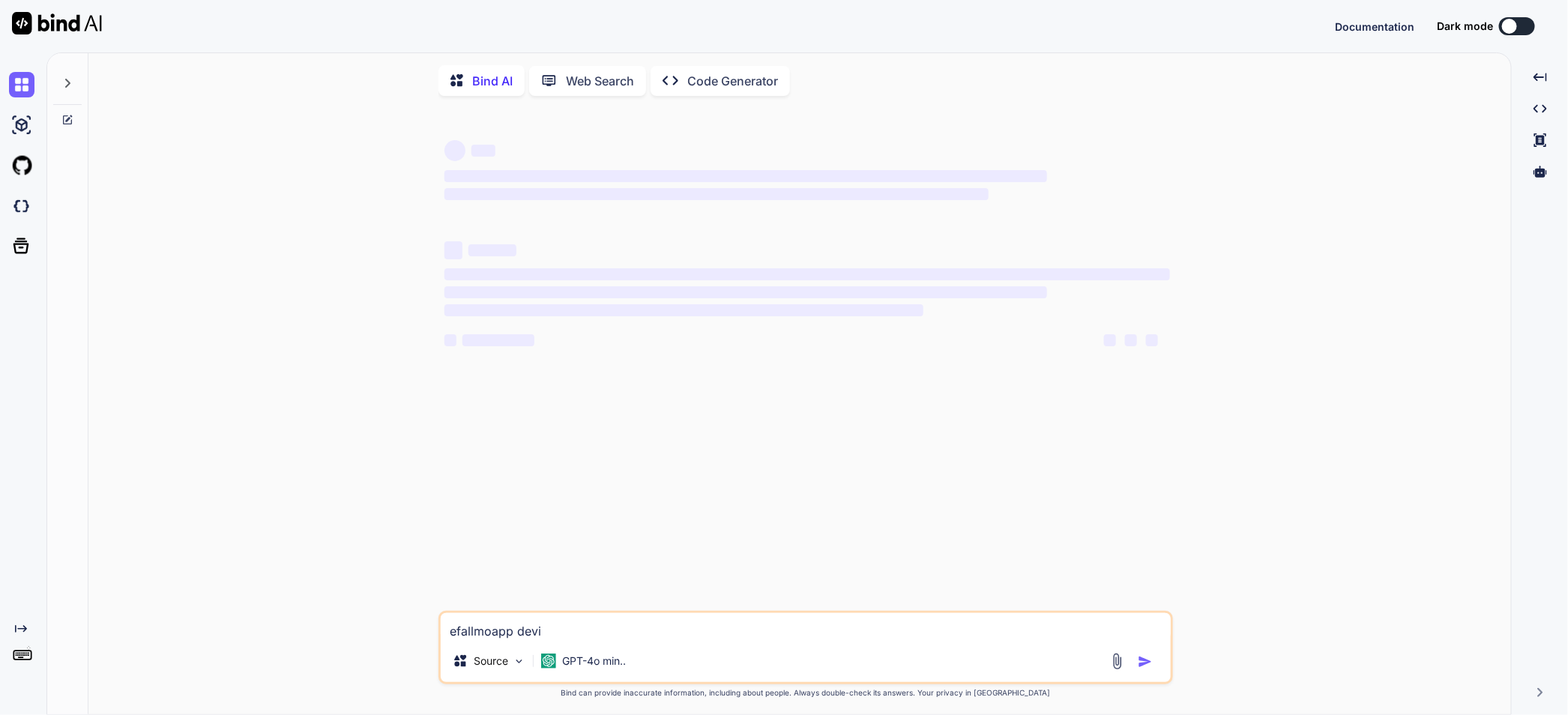
type textarea "x"
